Goal: Task Accomplishment & Management: Manage account settings

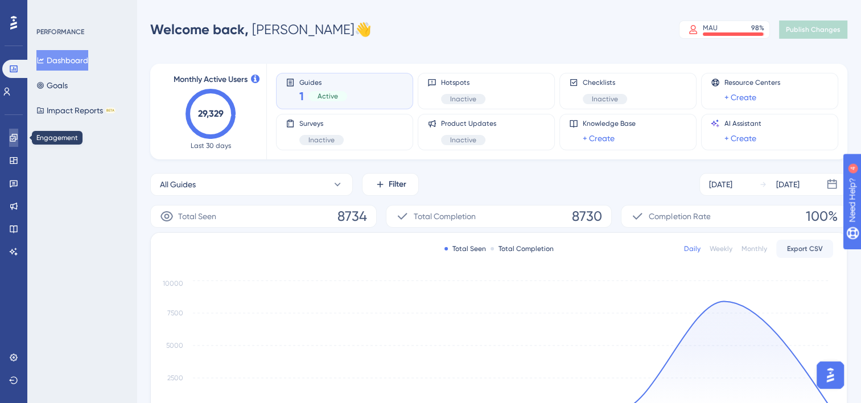
drag, startPoint x: 9, startPoint y: 135, endPoint x: 16, endPoint y: 148, distance: 14.3
click at [10, 136] on icon at bounding box center [13, 137] width 9 height 9
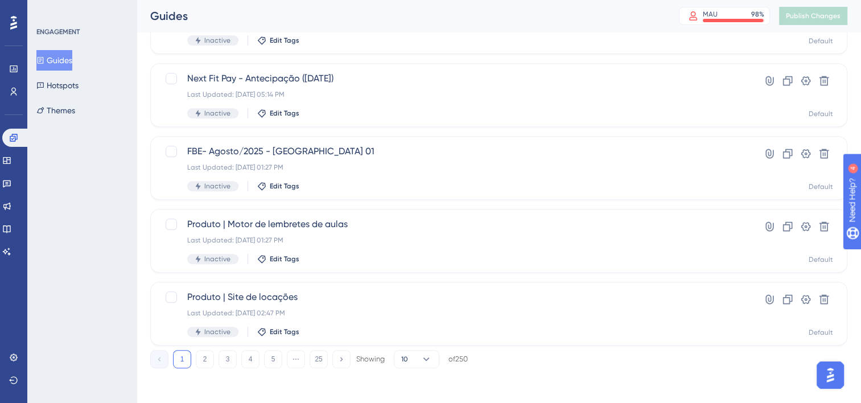
scroll to position [480, 0]
click at [789, 225] on icon at bounding box center [788, 225] width 10 height 10
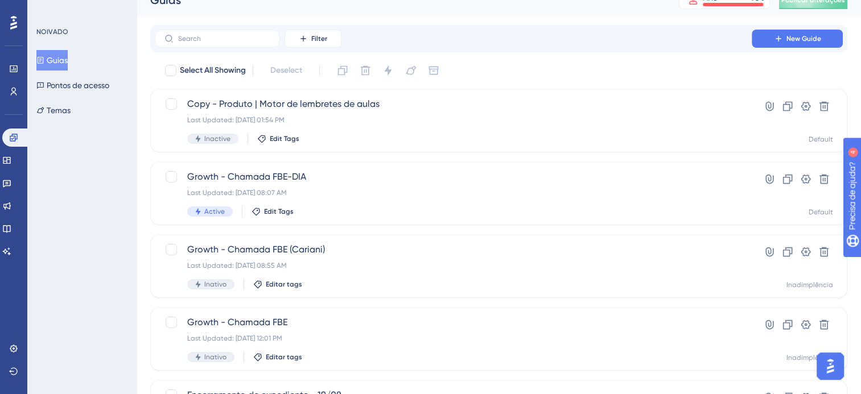
scroll to position [0, 0]
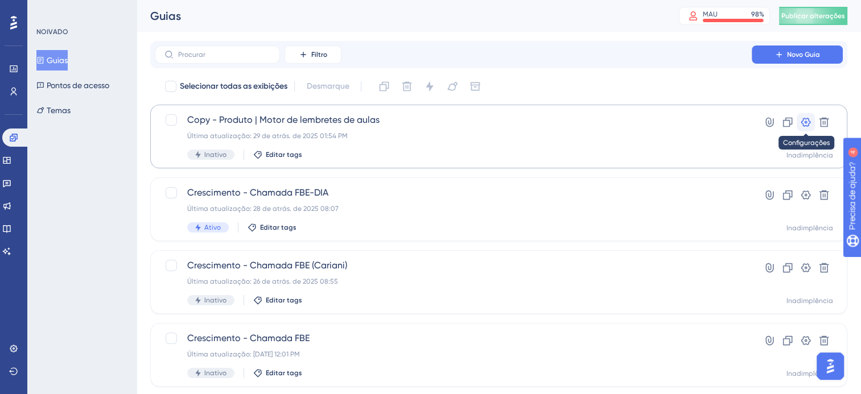
click at [806, 128] on button at bounding box center [806, 122] width 18 height 18
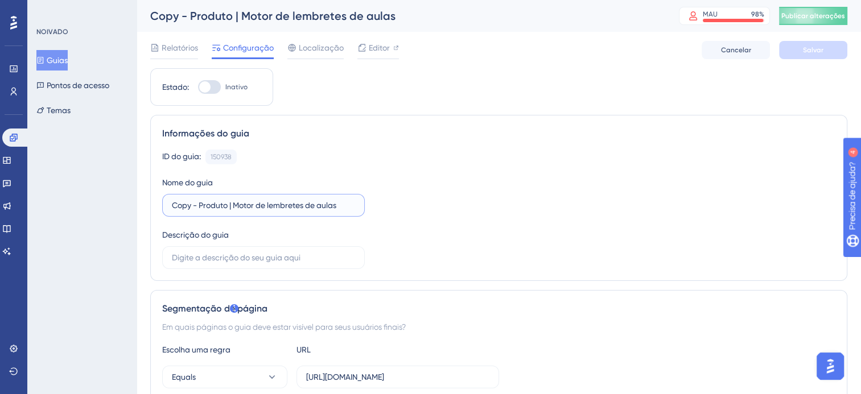
drag, startPoint x: 200, startPoint y: 200, endPoint x: 187, endPoint y: 194, distance: 14.3
click at [187, 194] on label "Copy - Produto | Motor de lembretes de aulas" at bounding box center [263, 205] width 203 height 23
drag, startPoint x: 207, startPoint y: 203, endPoint x: 318, endPoint y: 209, distance: 111.2
click at [322, 211] on label "Produto | Motor de lembretes de aulas" at bounding box center [263, 205] width 203 height 23
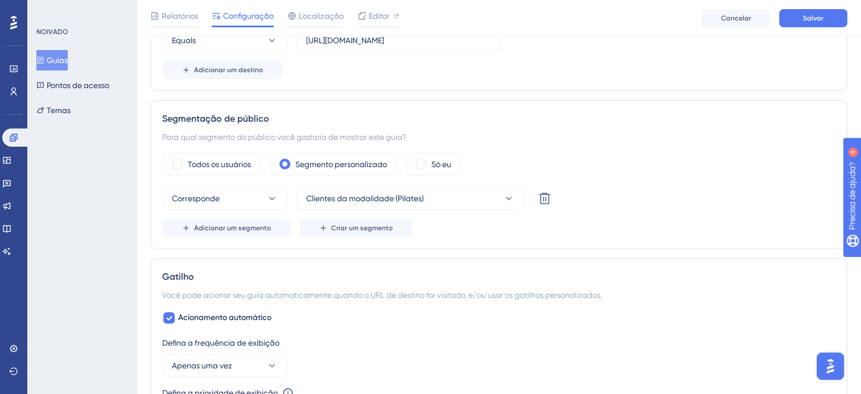
scroll to position [398, 0]
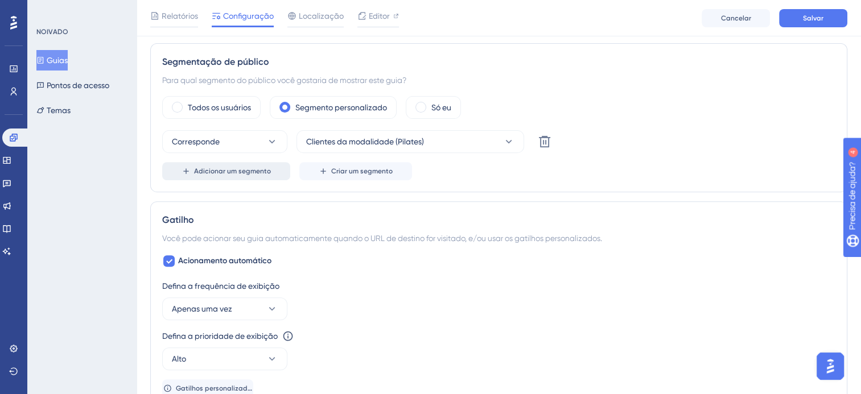
type input "Produto | Pinggo 2"
click at [251, 168] on span "Adicionar um segmento" at bounding box center [232, 171] width 77 height 9
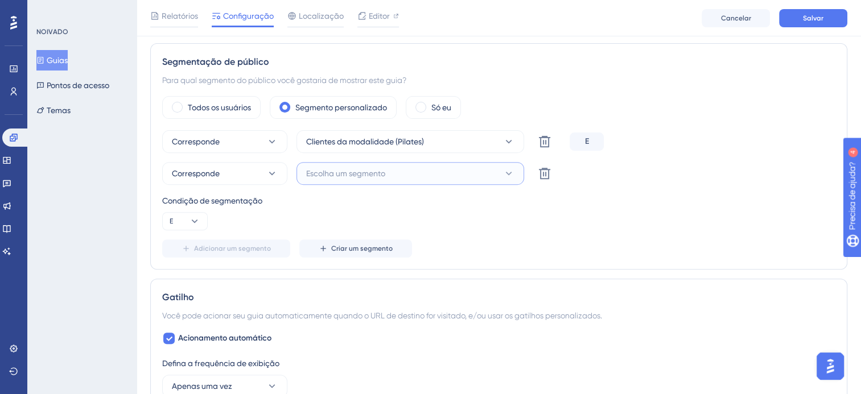
click at [372, 175] on span "Escolha um segmento" at bounding box center [345, 174] width 79 height 14
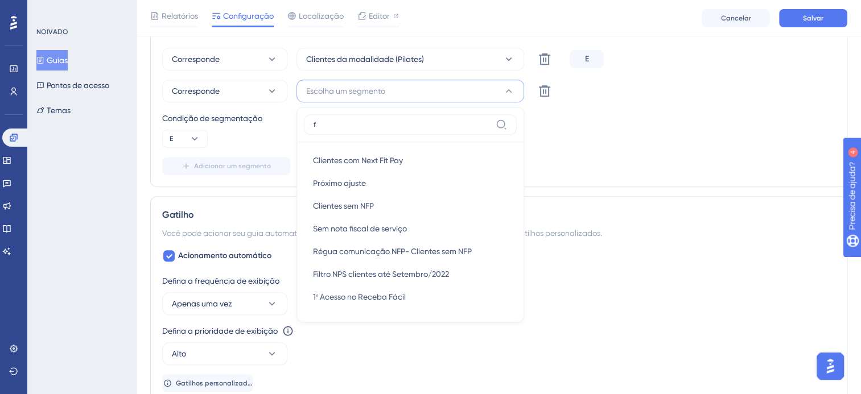
scroll to position [0, 0]
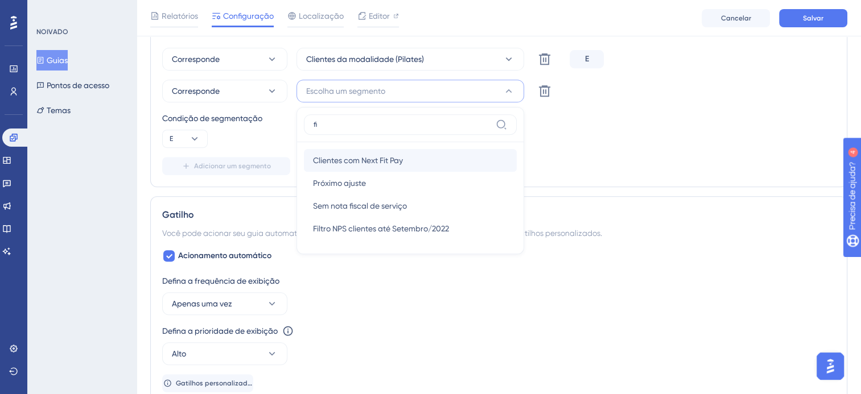
type input "f"
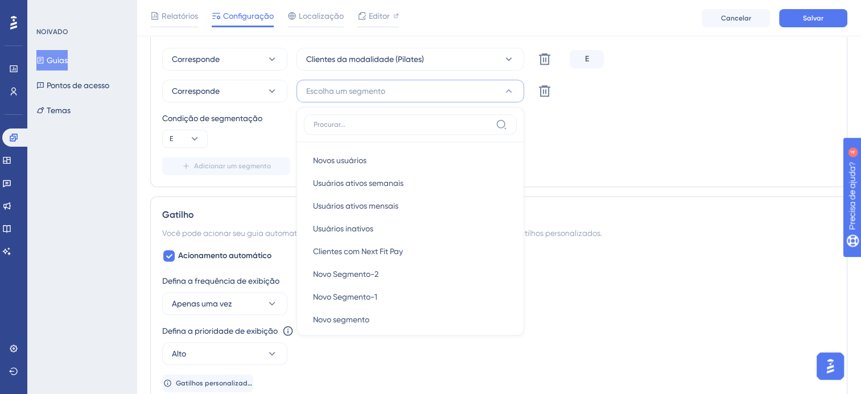
click at [578, 150] on div "Corresponde Clientes da modalidade (Pilates) Excluir E Corresponde Escolha um s…" at bounding box center [498, 111] width 673 height 127
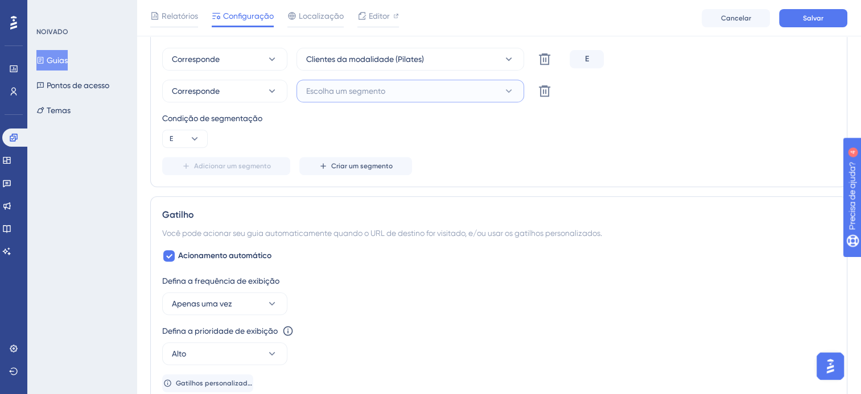
click at [442, 90] on button "Escolha um segmento" at bounding box center [411, 91] width 228 height 23
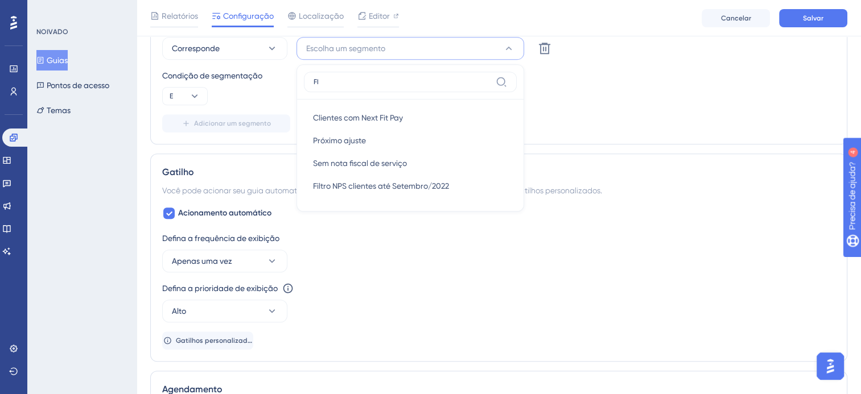
type input "F"
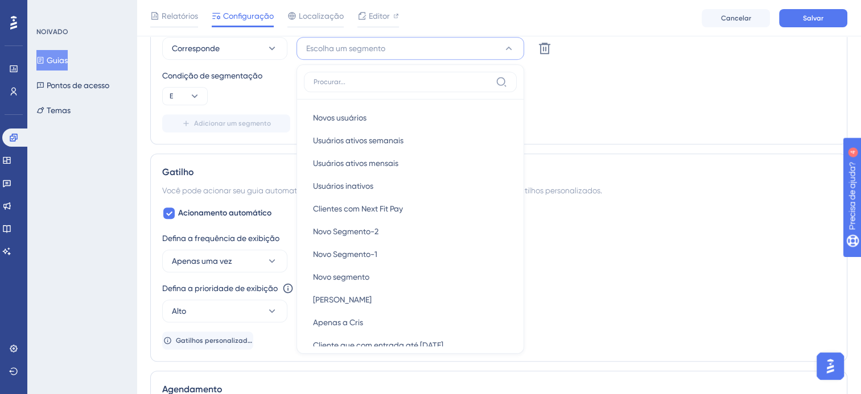
click at [590, 109] on div "Corresponde Clientes da modalidade (Pilates) Excluir E Corresponde Escolha um s…" at bounding box center [498, 68] width 673 height 127
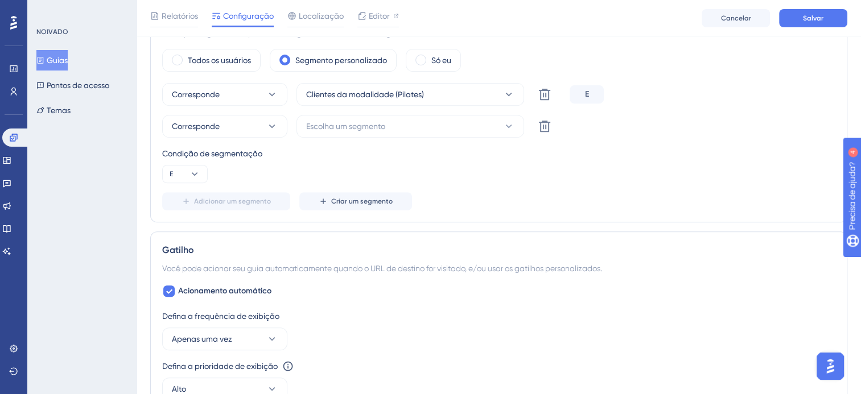
scroll to position [410, 0]
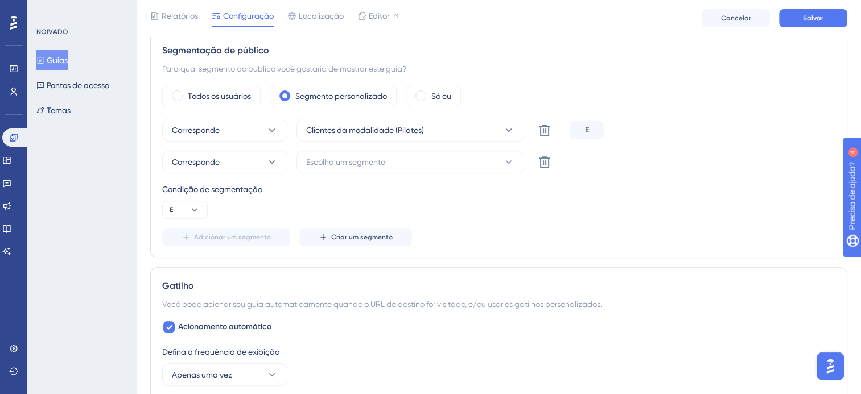
click at [547, 148] on div "Corresponde Clientes da modalidade (Pilates) Excluir E Corresponde Escolha um s…" at bounding box center [498, 182] width 673 height 127
click at [546, 142] on button at bounding box center [544, 130] width 23 height 23
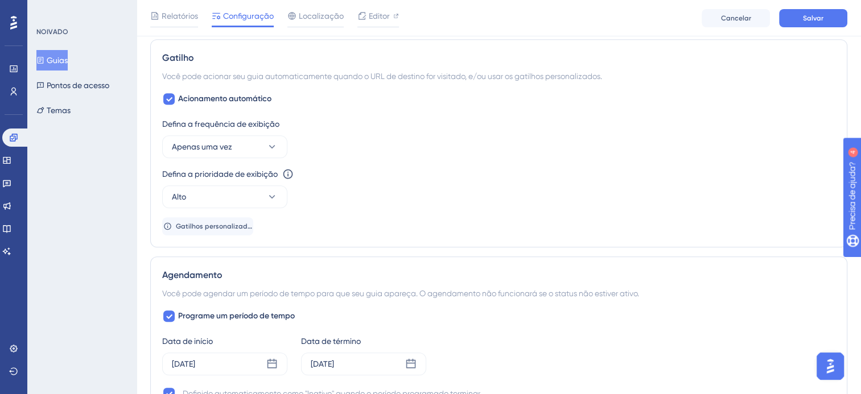
scroll to position [581, 0]
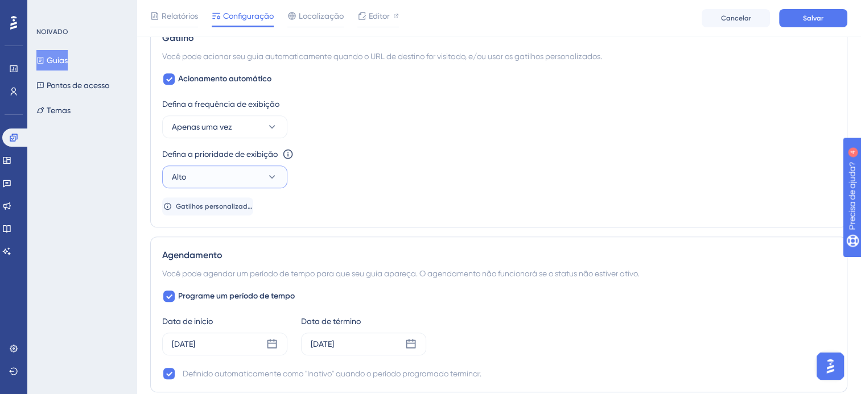
click at [238, 166] on button "Alto" at bounding box center [224, 177] width 125 height 23
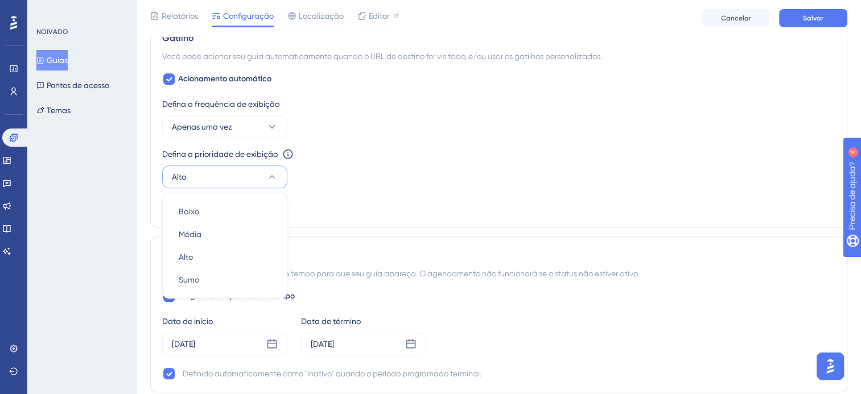
click at [352, 190] on div "Defina a frequência de exibição Apenas uma vez Defina a prioridade de exibição …" at bounding box center [498, 156] width 673 height 118
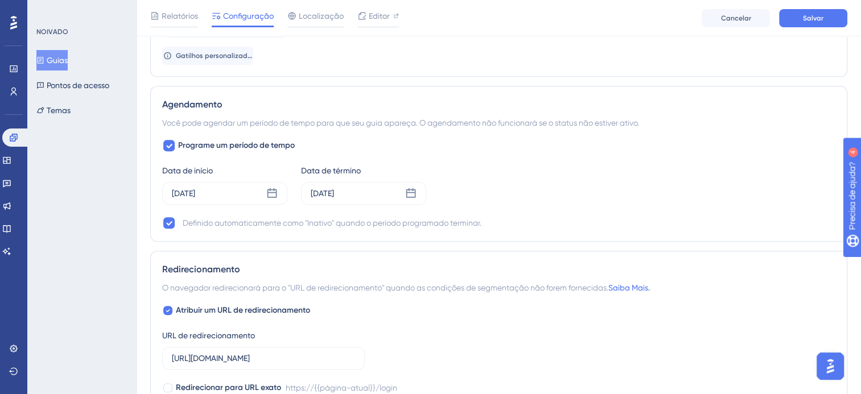
scroll to position [751, 0]
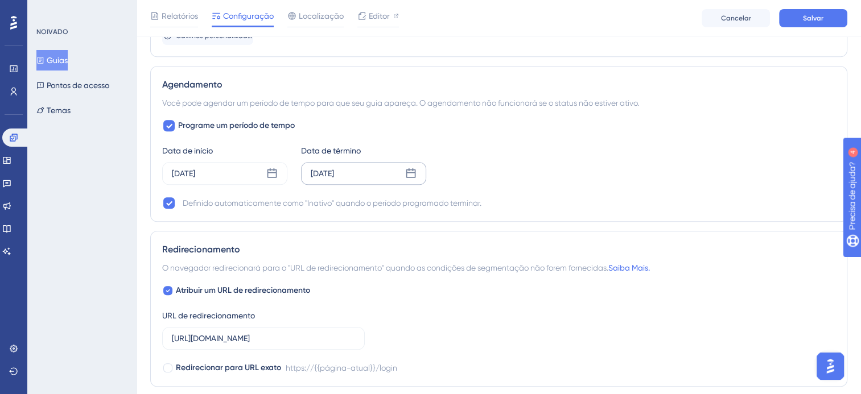
click at [409, 175] on icon at bounding box center [411, 173] width 10 height 10
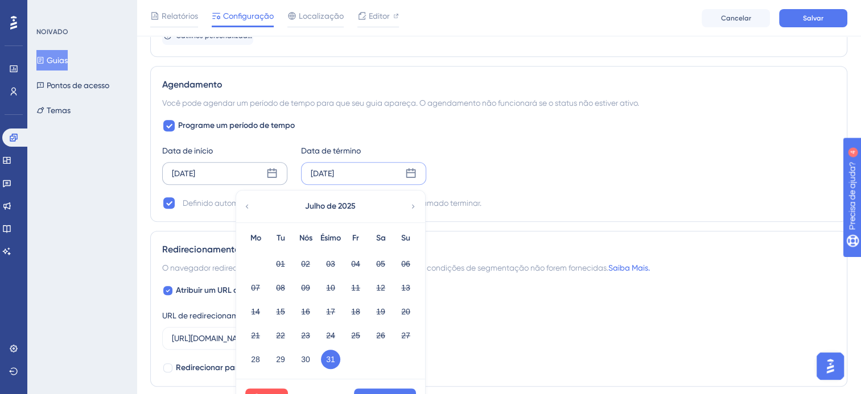
click at [278, 171] on div "[DATE]" at bounding box center [224, 173] width 125 height 23
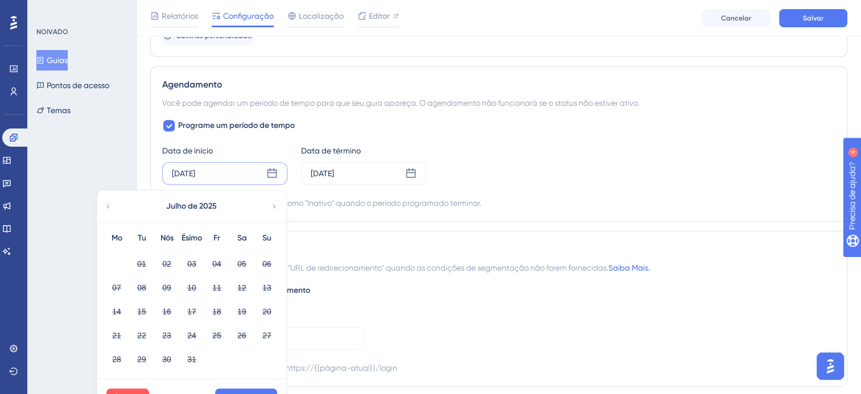
click at [267, 209] on div "Julho de 2025" at bounding box center [191, 207] width 188 height 32
click at [268, 204] on div "Julho de 2025" at bounding box center [191, 207] width 188 height 32
click at [269, 202] on div "Julho de 2025" at bounding box center [191, 207] width 188 height 32
click at [274, 204] on icon at bounding box center [274, 206] width 8 height 10
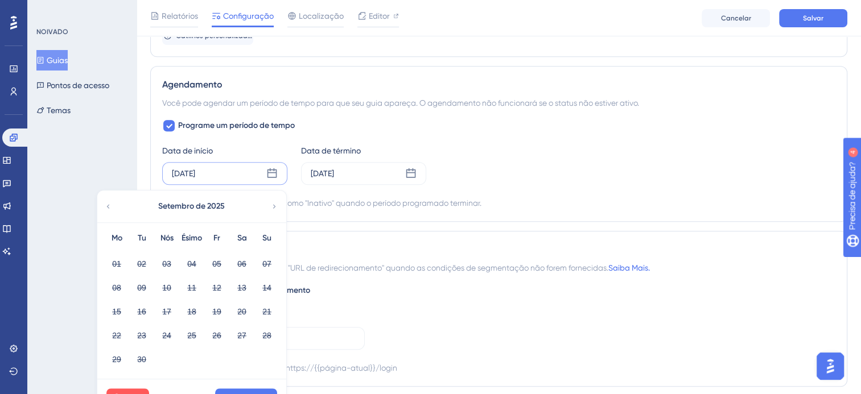
click at [109, 205] on icon at bounding box center [108, 206] width 8 height 10
click at [412, 176] on icon at bounding box center [410, 173] width 11 height 11
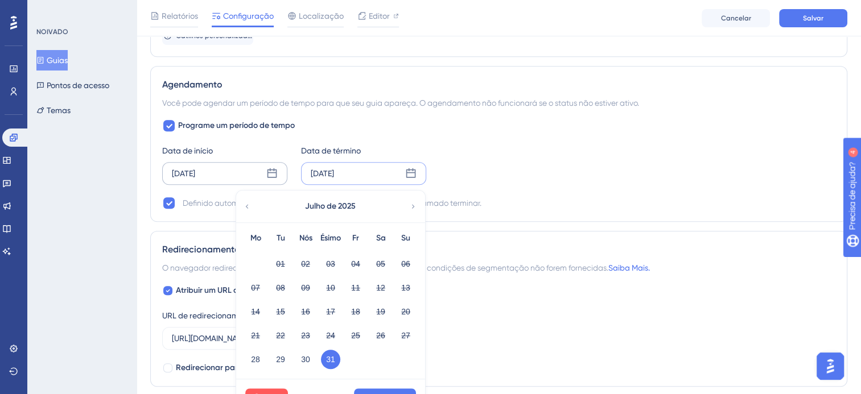
click at [409, 204] on div "Julho de 2025" at bounding box center [330, 207] width 188 height 32
click at [409, 204] on icon at bounding box center [413, 206] width 8 height 10
click at [244, 205] on icon at bounding box center [247, 206] width 8 height 10
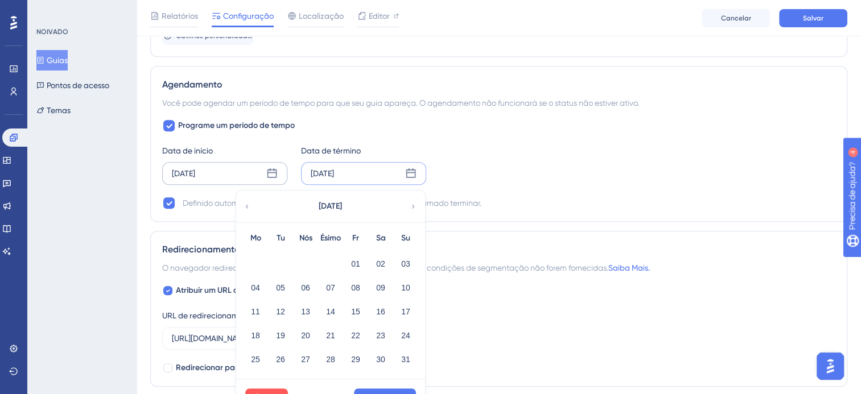
click at [409, 209] on icon at bounding box center [413, 206] width 8 height 10
click at [414, 203] on icon at bounding box center [413, 206] width 8 height 10
click at [243, 201] on icon at bounding box center [247, 206] width 8 height 10
click at [373, 260] on button "06" at bounding box center [380, 263] width 19 height 19
click at [398, 389] on button "Aplicar" at bounding box center [385, 398] width 62 height 18
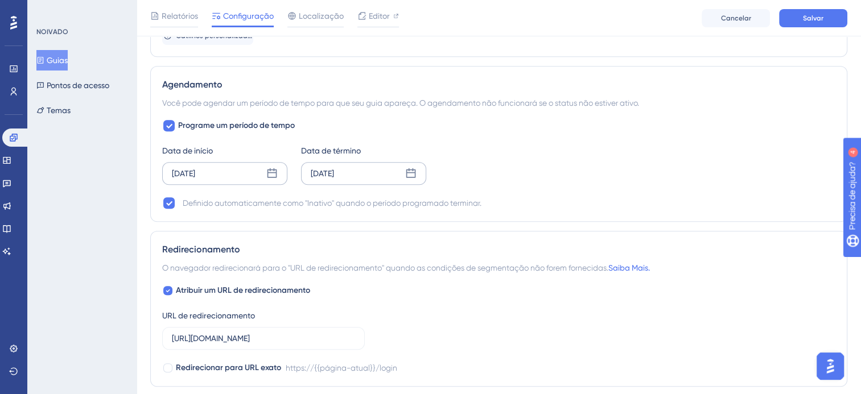
click at [270, 168] on icon at bounding box center [272, 173] width 10 height 10
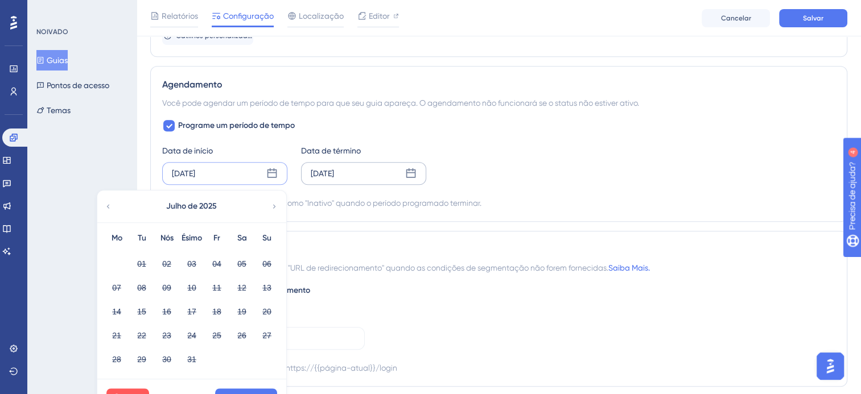
click at [266, 205] on div "Julho de 2025" at bounding box center [191, 207] width 188 height 32
click at [270, 202] on icon at bounding box center [274, 206] width 8 height 10
click at [138, 258] on button "02" at bounding box center [141, 263] width 19 height 19
click at [113, 254] on button "01" at bounding box center [116, 263] width 19 height 19
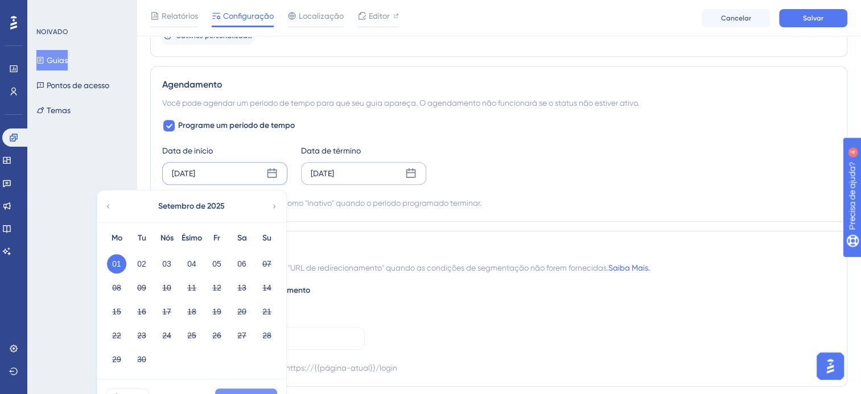
click at [257, 389] on button "Aplicar" at bounding box center [246, 398] width 62 height 18
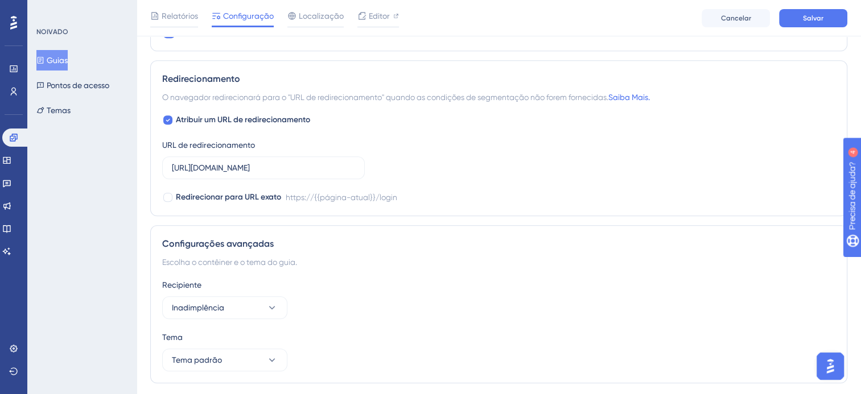
scroll to position [954, 0]
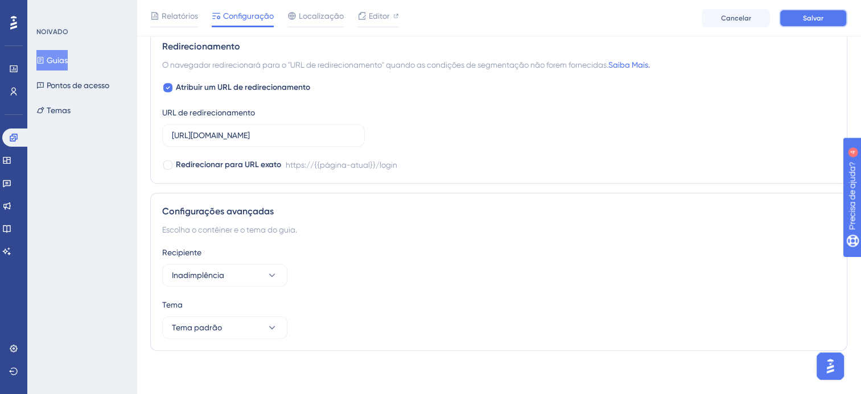
click at [817, 19] on span "Salvar" at bounding box center [813, 18] width 20 height 9
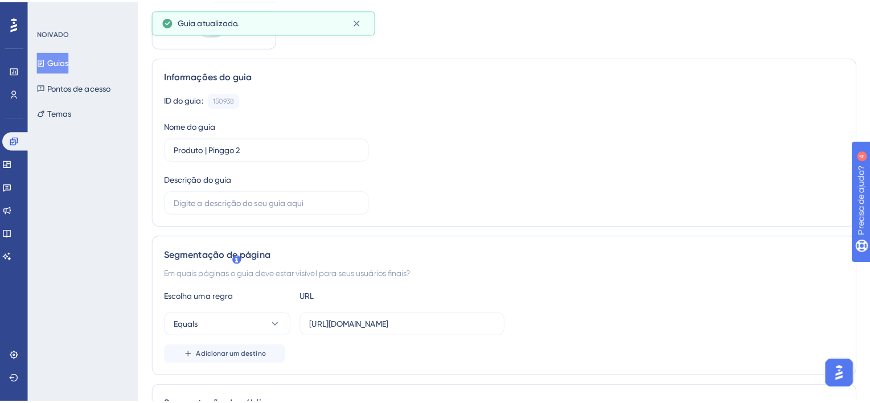
scroll to position [0, 0]
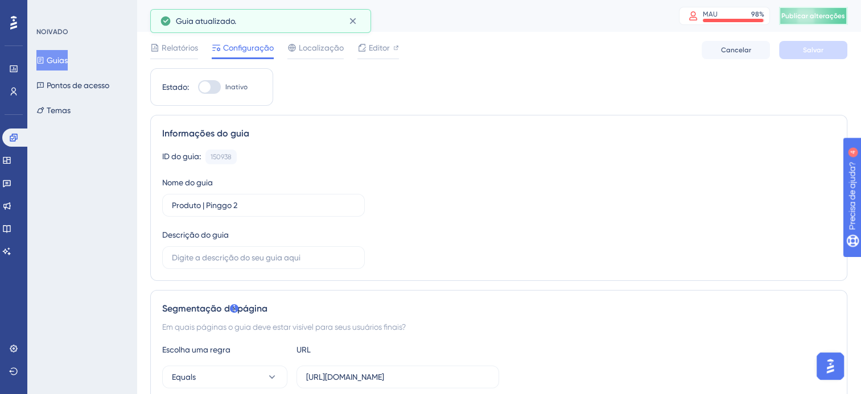
drag, startPoint x: 812, startPoint y: 14, endPoint x: 779, endPoint y: 56, distance: 54.0
click at [810, 14] on span "Publicar alterações" at bounding box center [813, 15] width 64 height 9
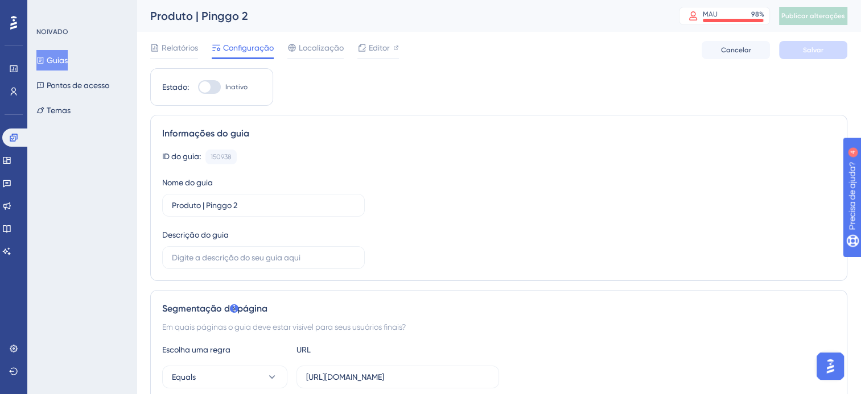
drag, startPoint x: 517, startPoint y: 71, endPoint x: 525, endPoint y: 84, distance: 15.3
drag, startPoint x: 5, startPoint y: 137, endPoint x: 0, endPoint y: 128, distance: 10.4
click at [5, 137] on link at bounding box center [15, 138] width 27 height 18
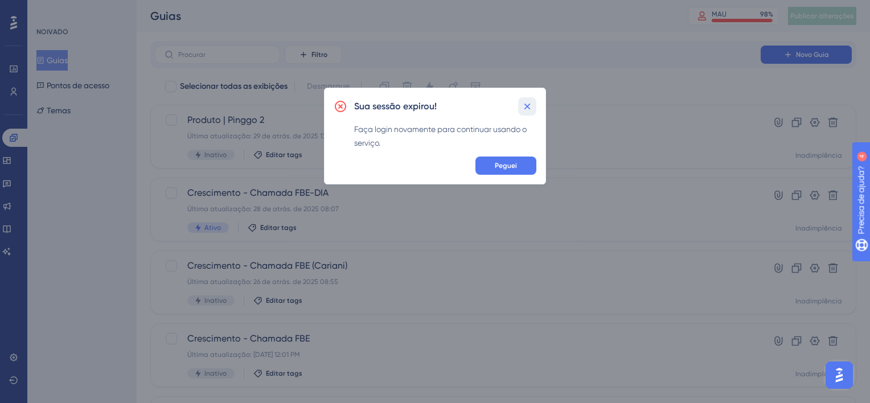
click at [525, 106] on icon at bounding box center [526, 106] width 11 height 11
